Goal: Information Seeking & Learning: Learn about a topic

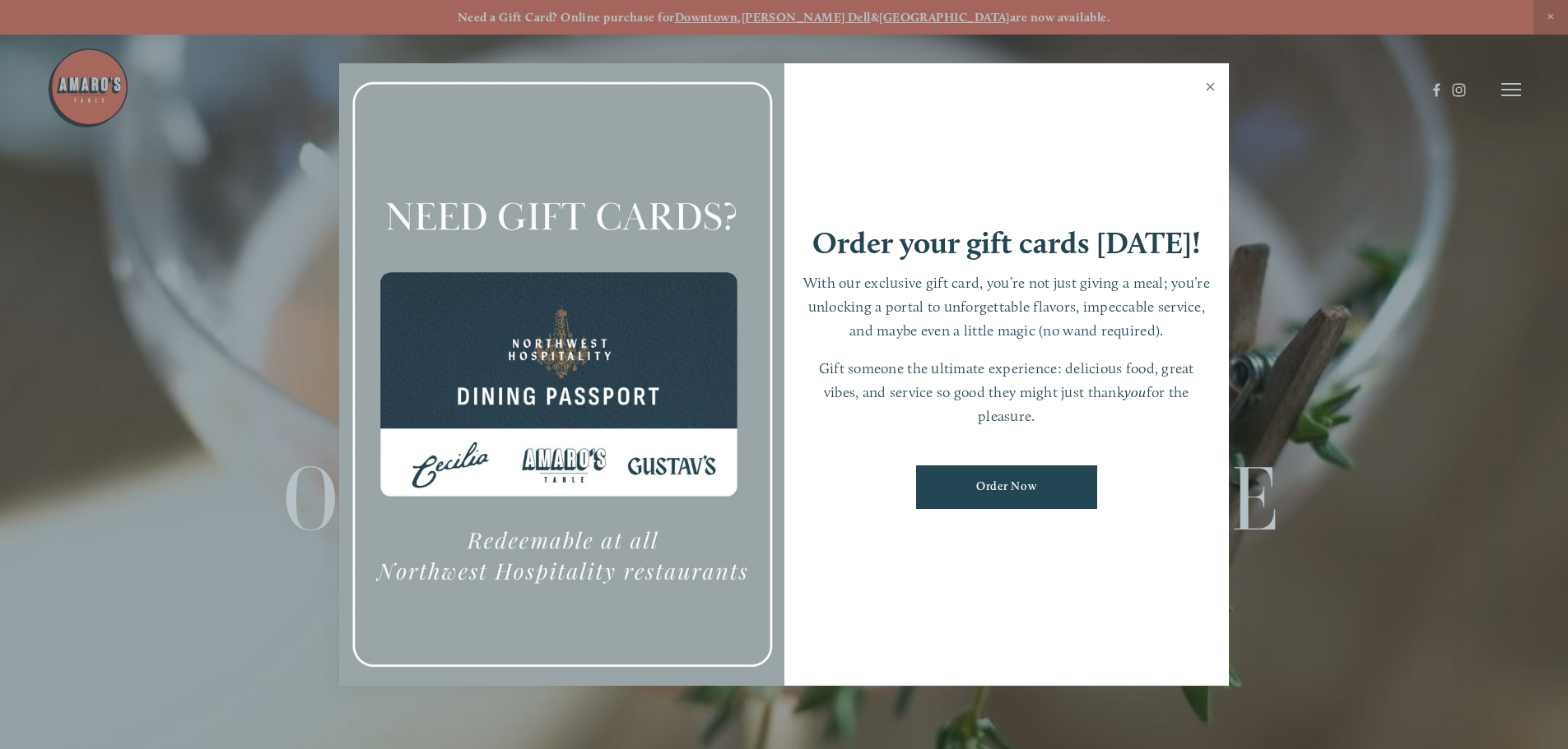
click at [1206, 86] on link "Close" at bounding box center [1210, 89] width 32 height 46
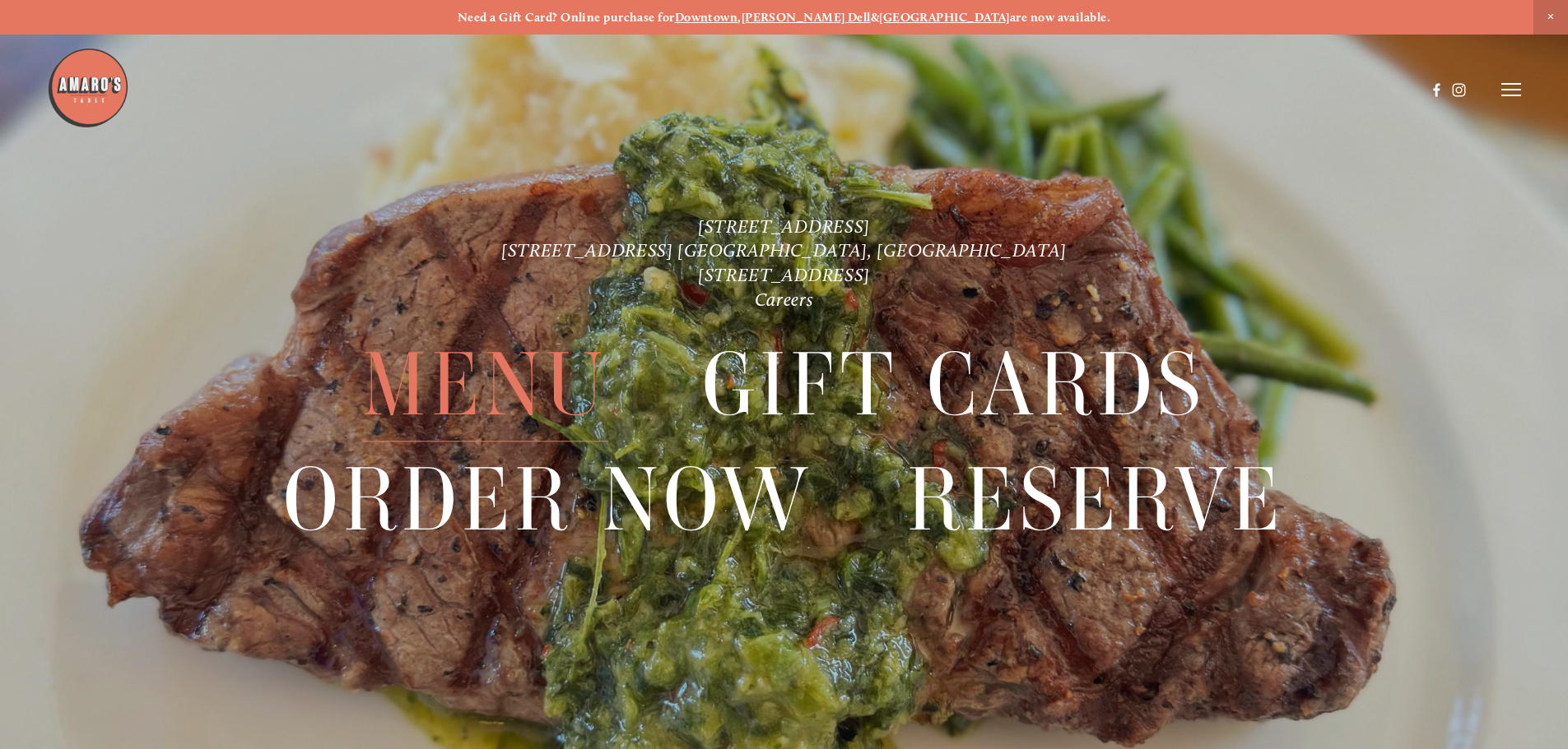
click at [436, 376] on span "Menu" at bounding box center [485, 386] width 245 height 114
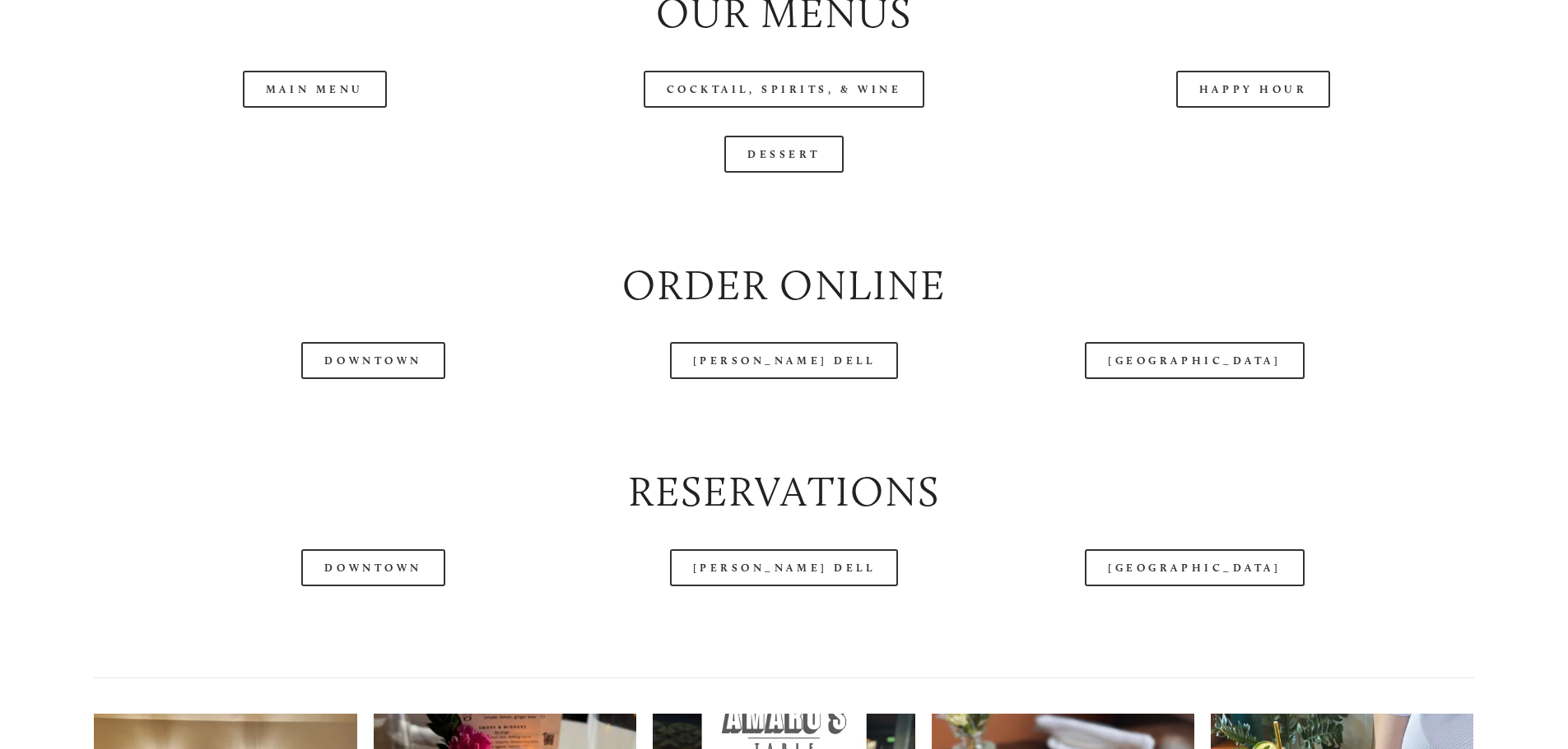
scroll to position [1975, 0]
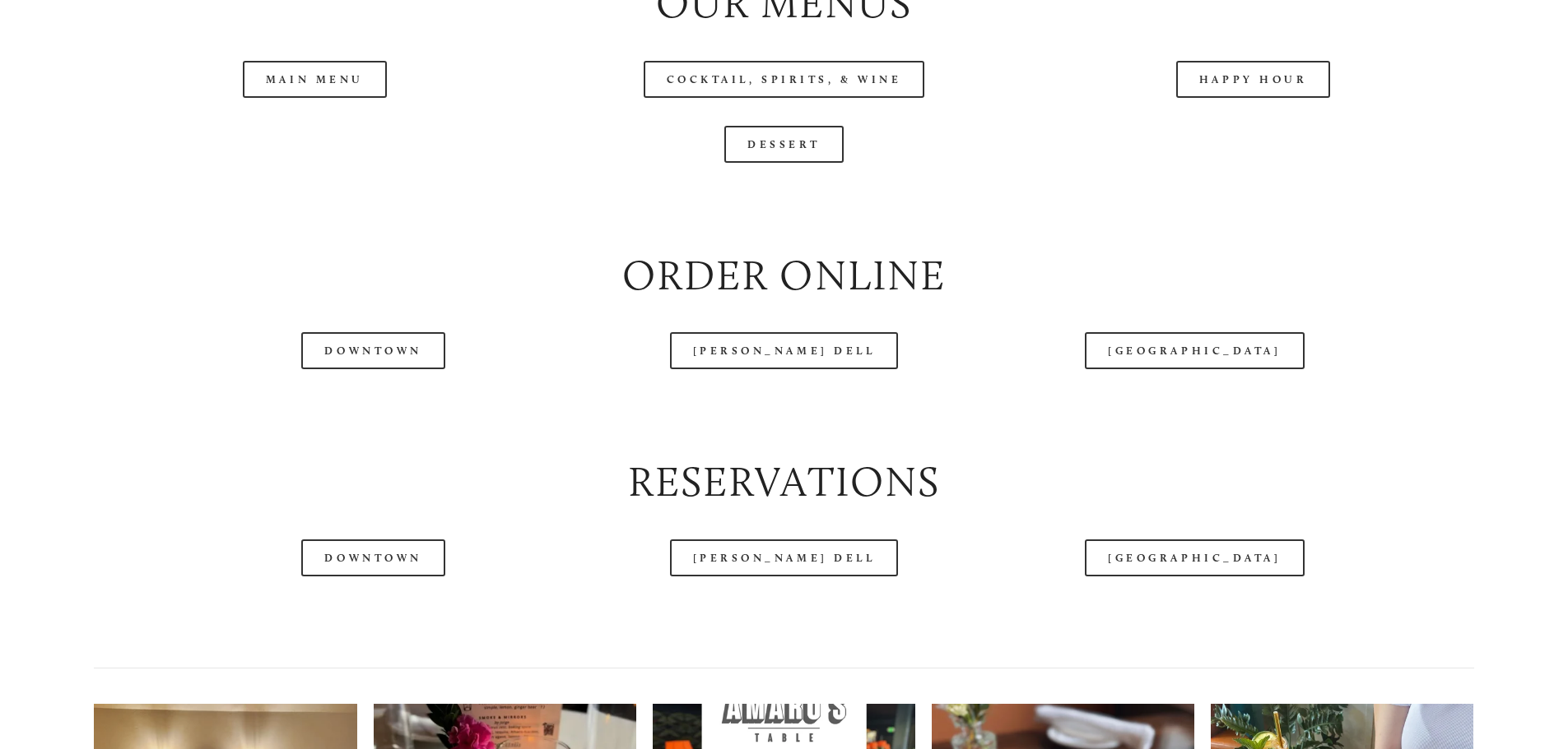
click at [1284, 135] on header "Menu Order Now Visit Gallery 0" at bounding box center [784, 48] width 1474 height 180
click at [1214, 97] on link "Happy Hour" at bounding box center [1253, 79] width 154 height 37
click at [338, 134] on header "Menu Order Now Visit Gallery 0" at bounding box center [784, 48] width 1474 height 180
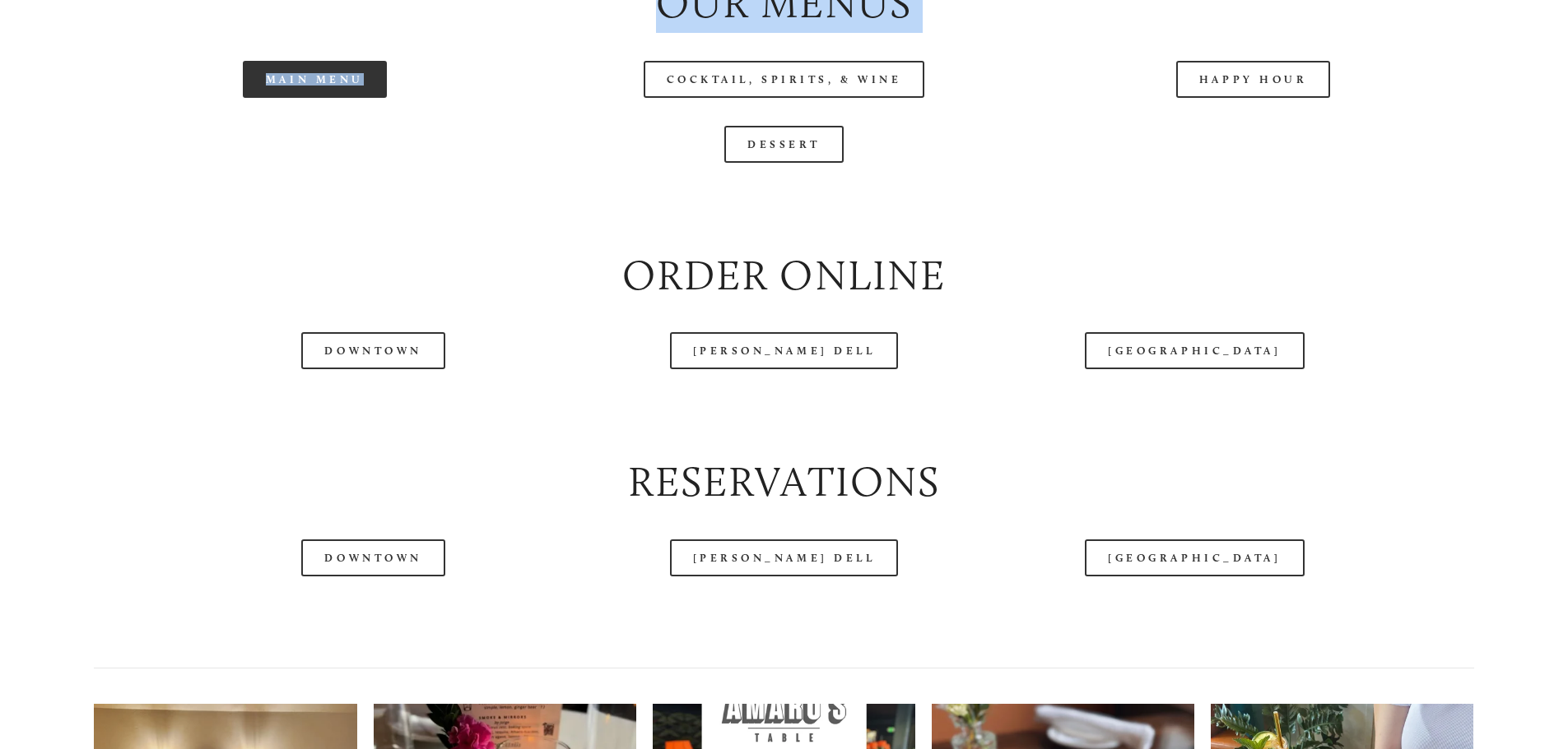
click at [312, 139] on div "Menu Order Now Visit Gallery Reserve Careers Cart ( 0 ) Menu" at bounding box center [784, 89] width 1568 height 4058
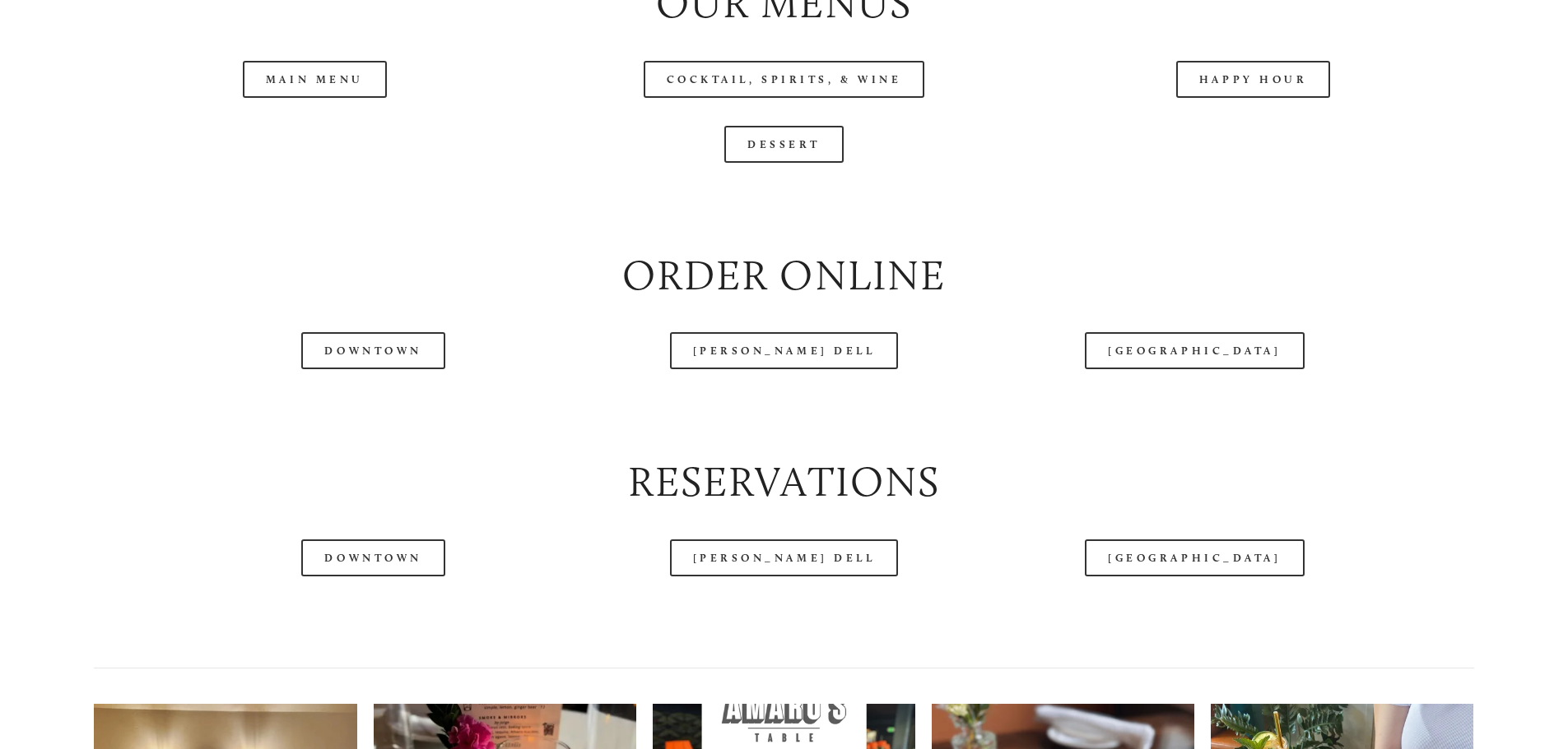
click at [636, 233] on div at bounding box center [784, 205] width 1408 height 56
click at [301, 134] on header "Menu Order Now Visit Gallery 0" at bounding box center [784, 48] width 1474 height 180
click at [286, 138] on header "Menu Order Now Visit Gallery 0" at bounding box center [784, 48] width 1474 height 180
click at [292, 97] on link "Main Menu" at bounding box center [314, 79] width 144 height 37
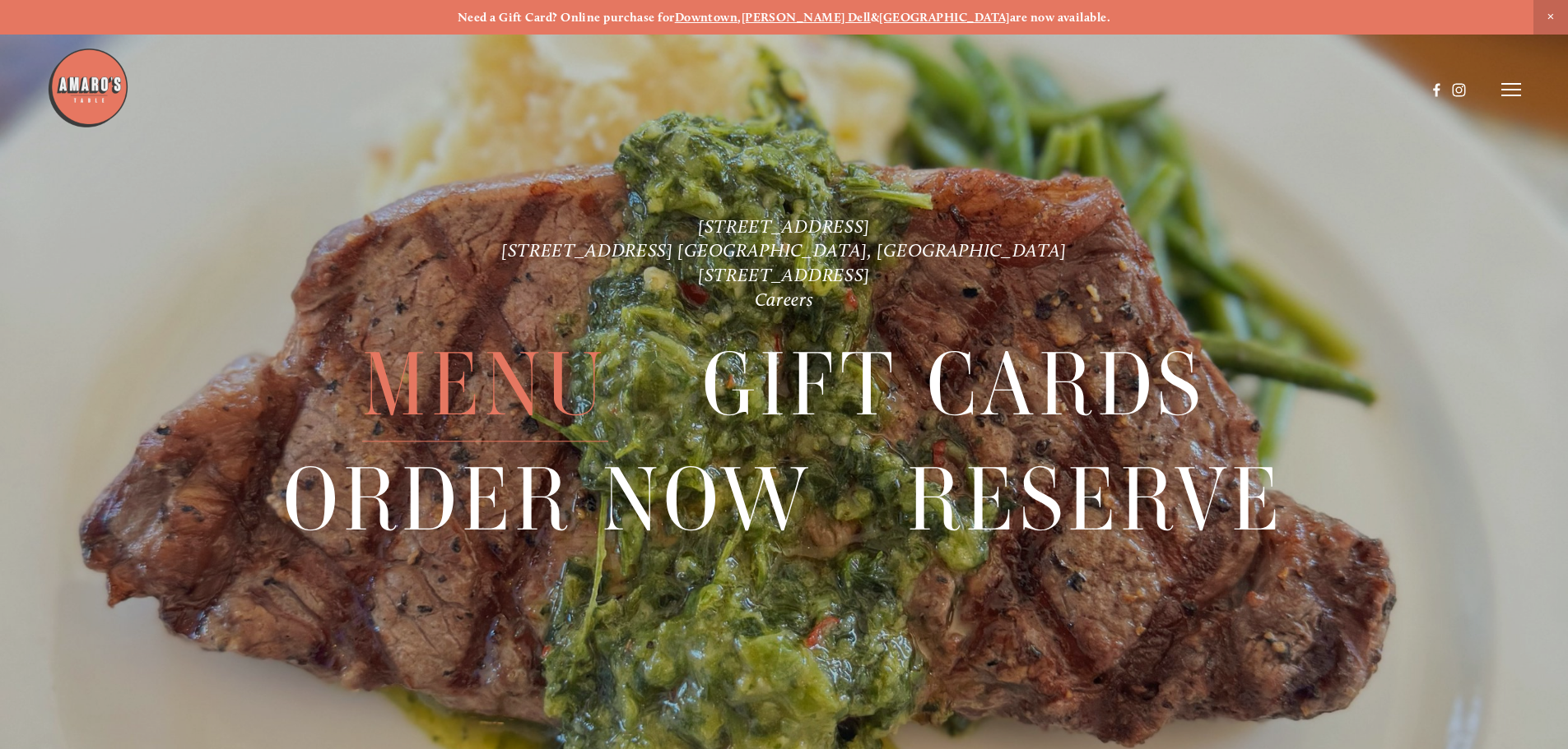
click at [537, 377] on span "Menu" at bounding box center [485, 386] width 245 height 114
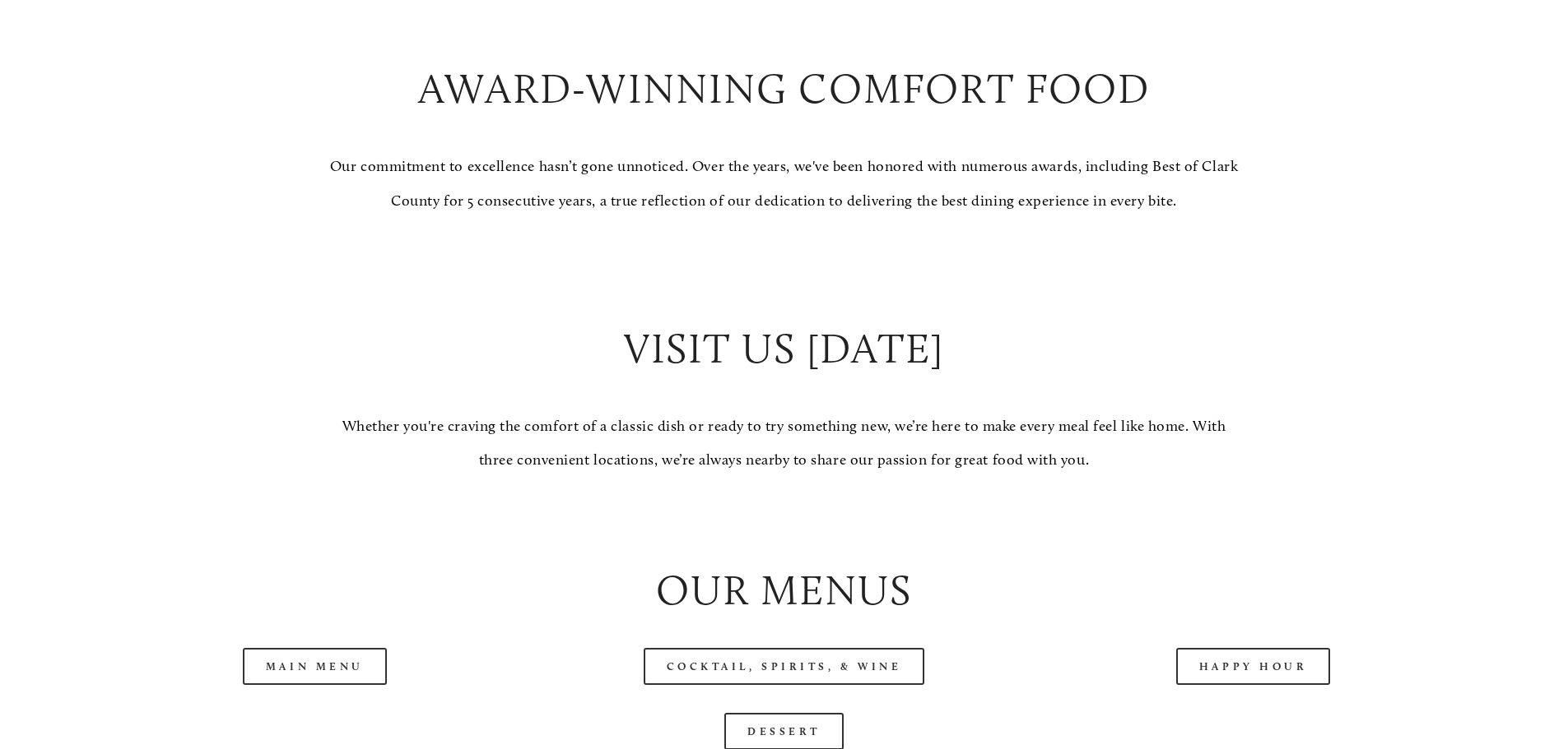
scroll to position [1728, 0]
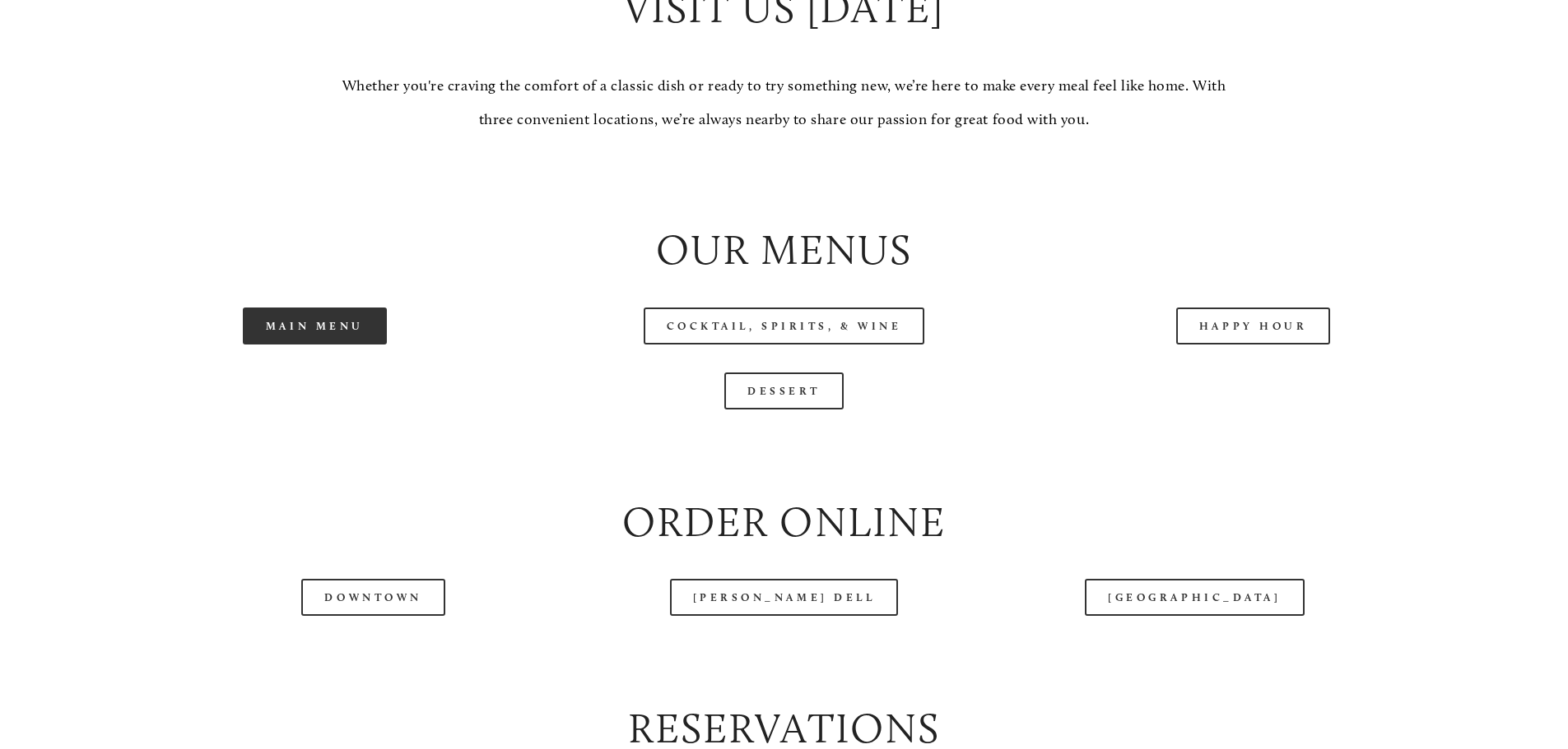
click at [335, 345] on link "Main Menu" at bounding box center [314, 326] width 144 height 37
